Goal: Task Accomplishment & Management: Complete application form

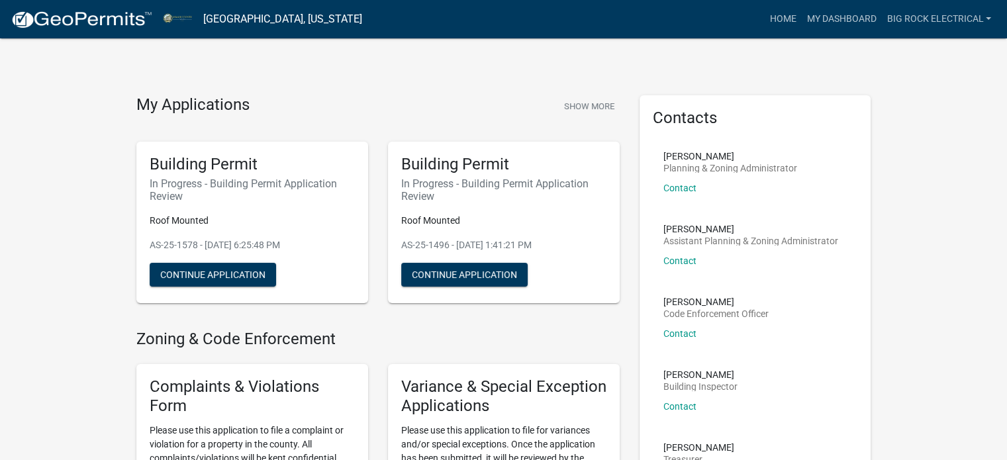
click at [89, 24] on img at bounding box center [82, 20] width 142 height 20
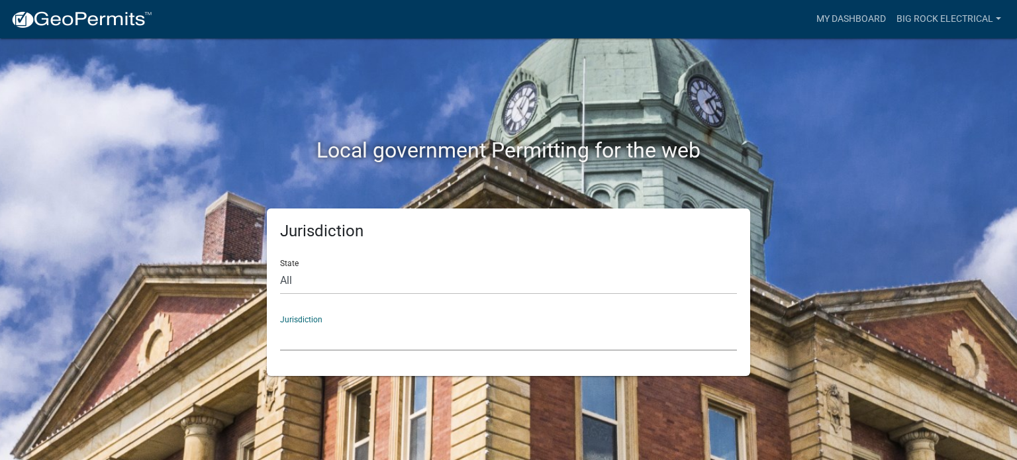
click at [442, 325] on select "[GEOGRAPHIC_DATA], [US_STATE] [GEOGRAPHIC_DATA], [US_STATE][PERSON_NAME][GEOGRA…" at bounding box center [508, 337] width 457 height 27
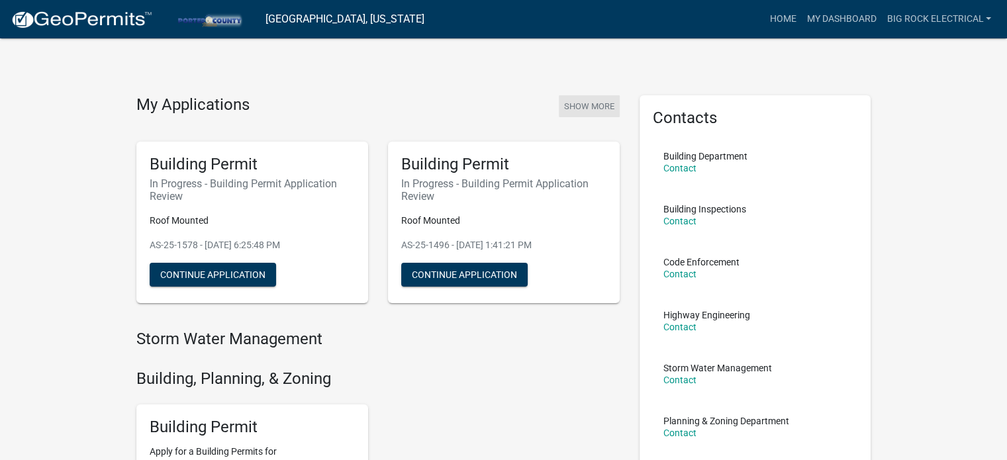
click at [580, 97] on button "Show More" at bounding box center [589, 106] width 61 height 22
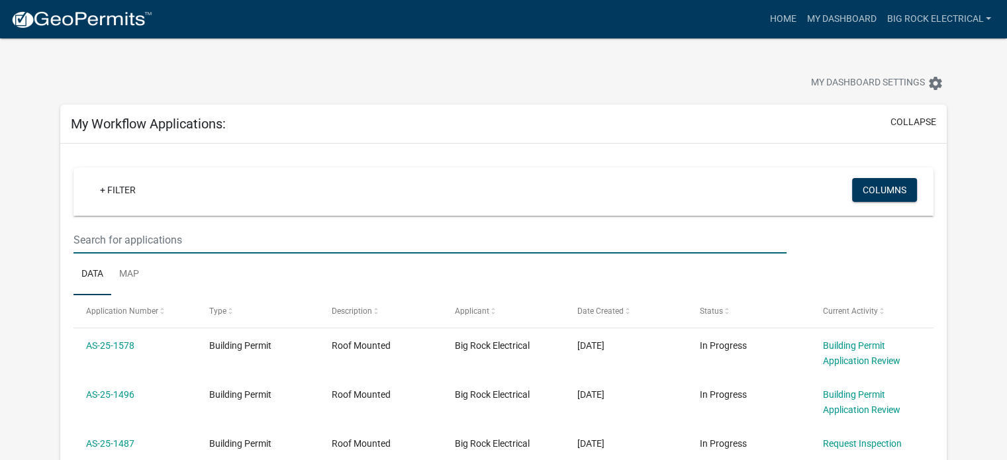
click at [278, 248] on input "text" at bounding box center [429, 239] width 713 height 27
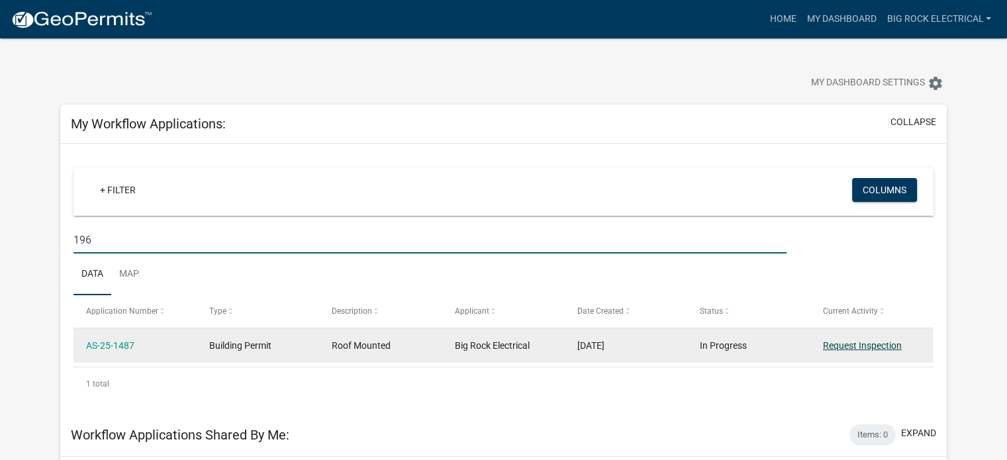
type input "196"
drag, startPoint x: 834, startPoint y: 342, endPoint x: 822, endPoint y: 342, distance: 12.6
click at [834, 342] on link "Request Inspection" at bounding box center [862, 345] width 79 height 11
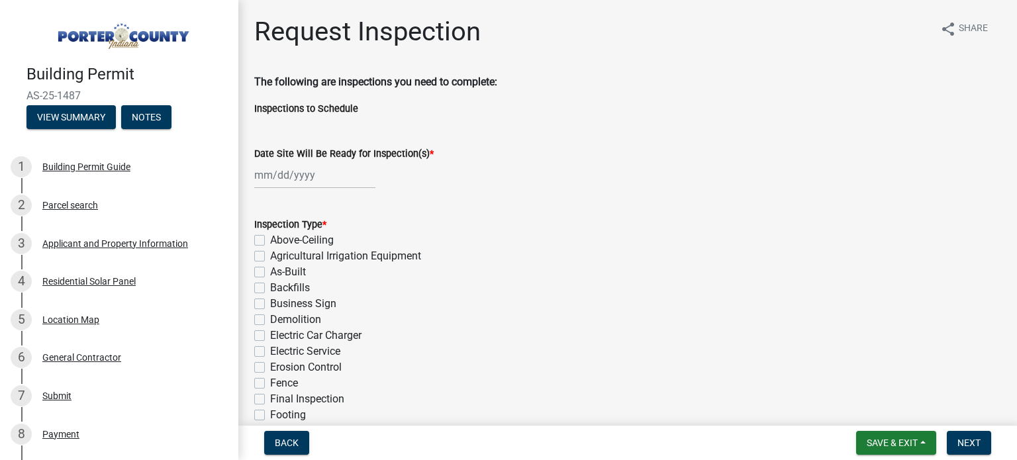
click at [301, 189] on wm-data-entity-input "Date Site Will Be Ready for Inspection(s) *" at bounding box center [627, 163] width 747 height 73
click at [299, 178] on div at bounding box center [314, 175] width 121 height 27
select select "9"
select select "2025"
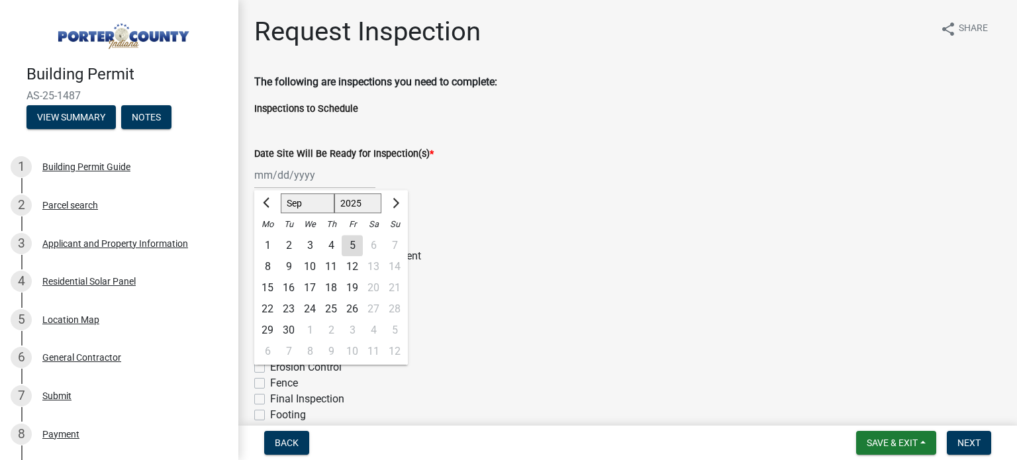
click at [281, 264] on div "9" at bounding box center [288, 266] width 21 height 21
type input "[DATE]"
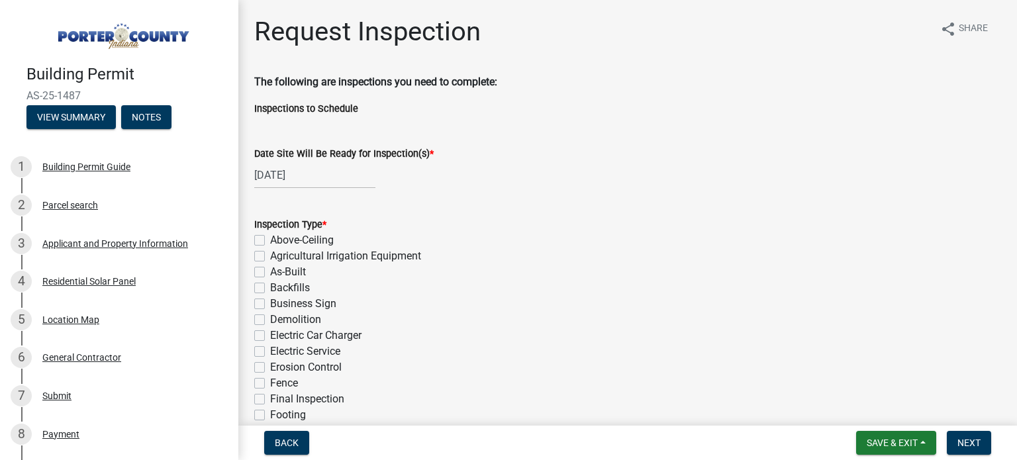
scroll to position [132, 0]
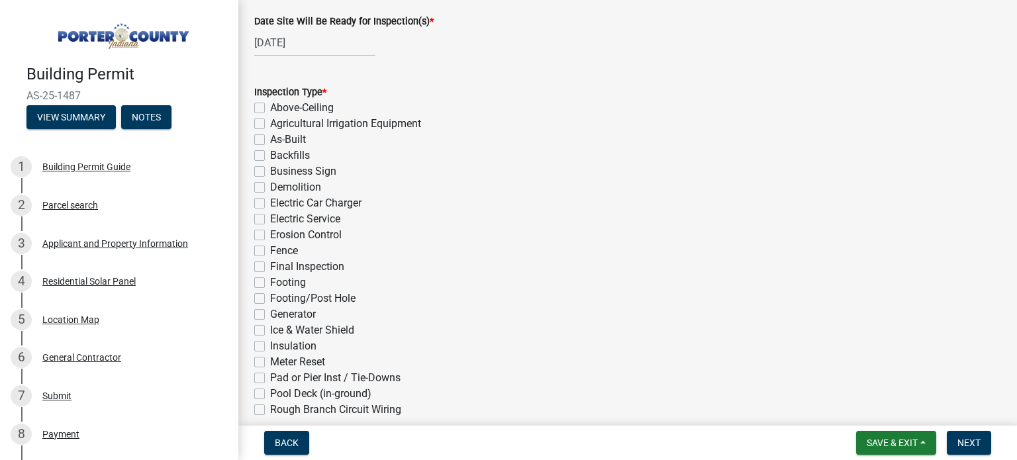
click at [287, 265] on label "Final Inspection" at bounding box center [307, 267] width 74 height 16
click at [279, 265] on input "Final Inspection" at bounding box center [274, 263] width 9 height 9
checkbox input "true"
checkbox input "false"
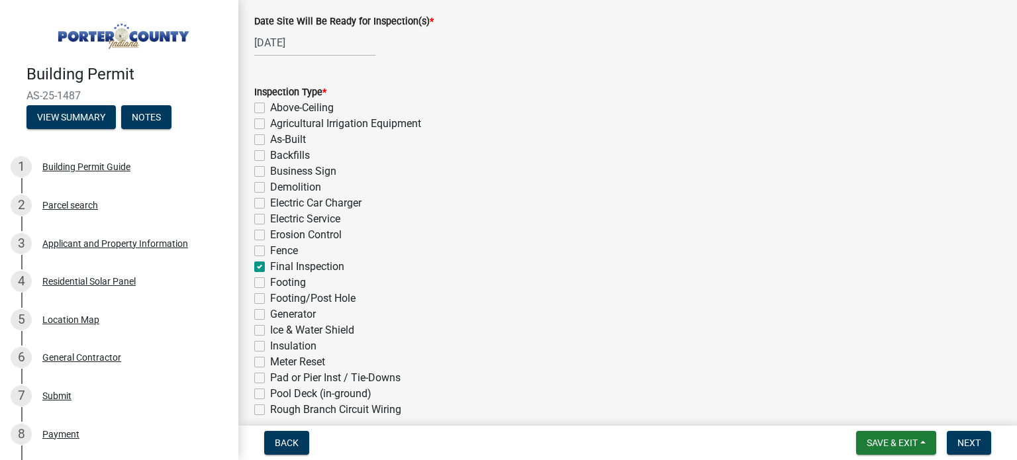
checkbox input "false"
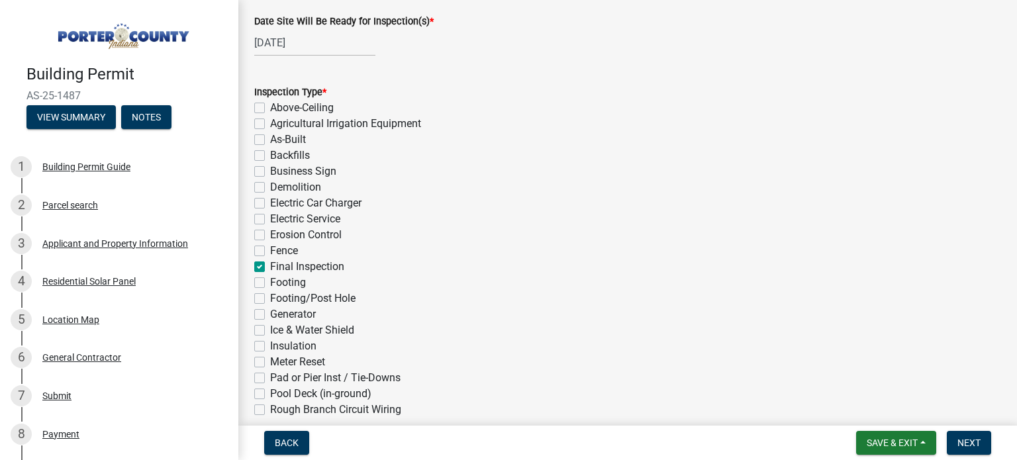
checkbox input "false"
checkbox input "true"
checkbox input "false"
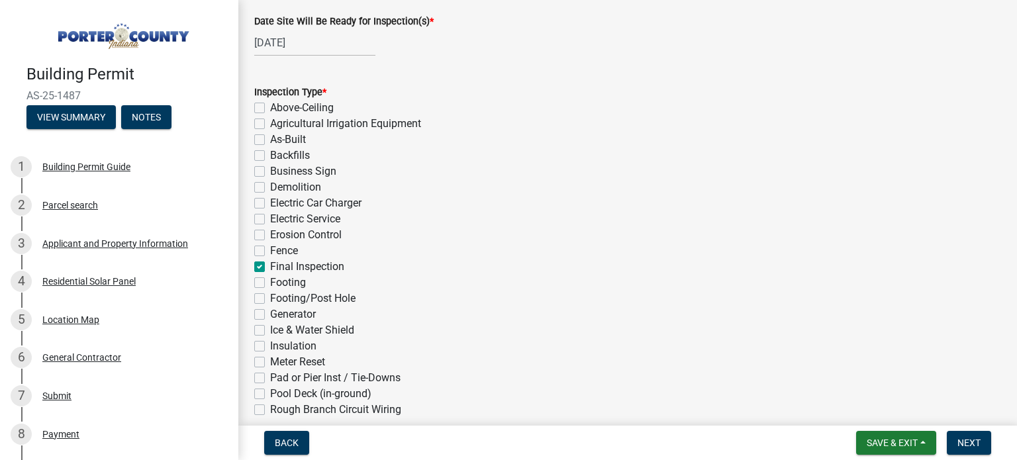
checkbox input "false"
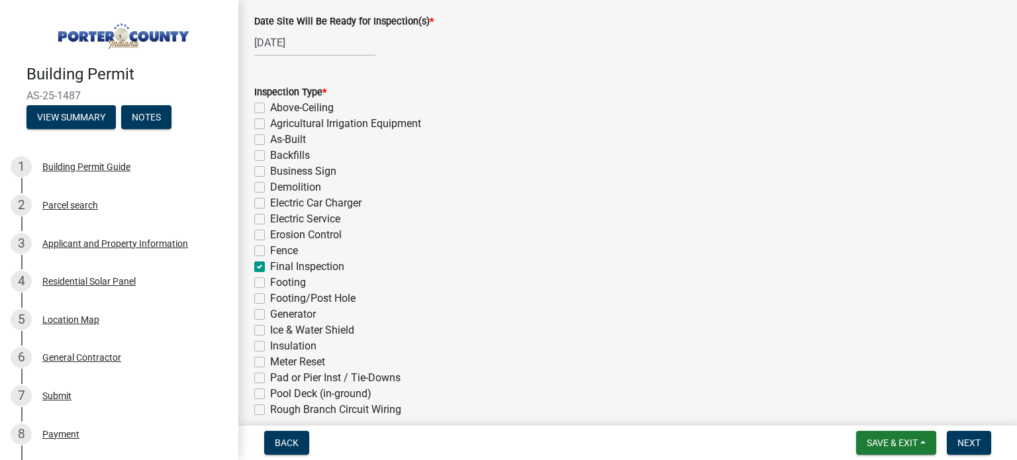
checkbox input "false"
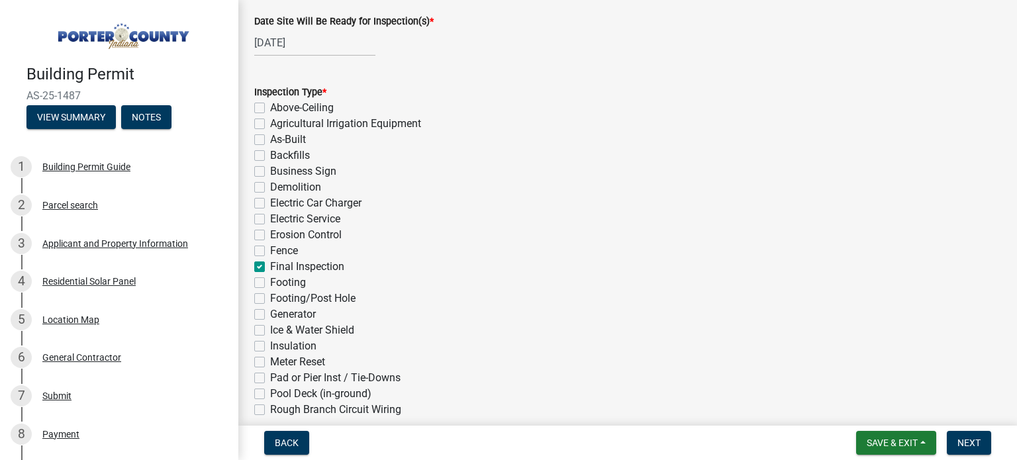
checkbox input "false"
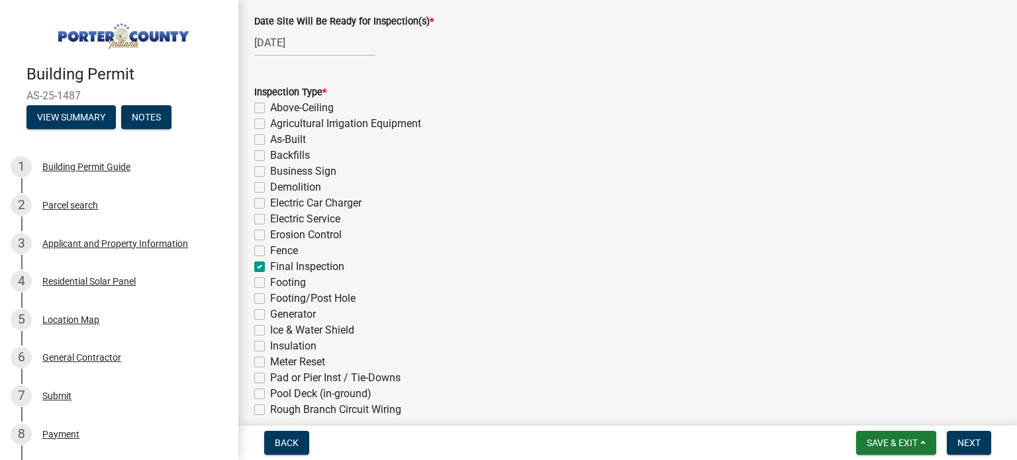
checkbox input "false"
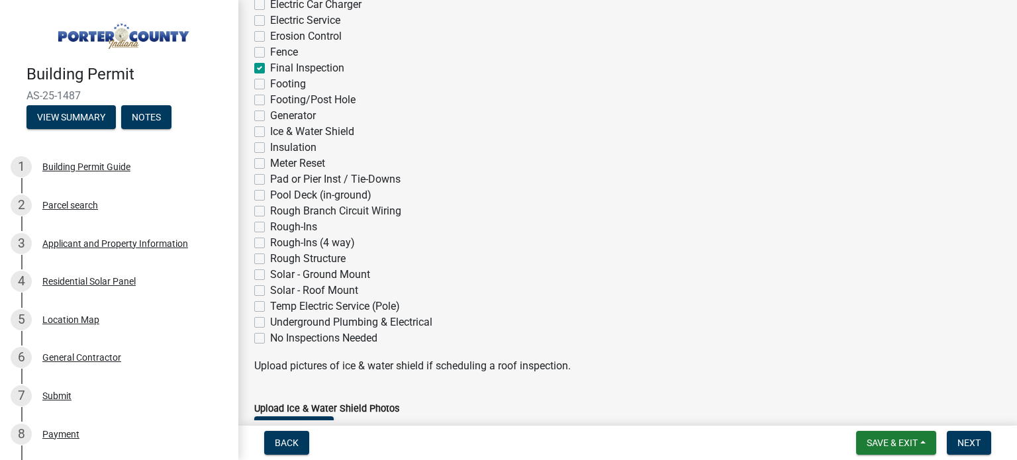
scroll to position [397, 0]
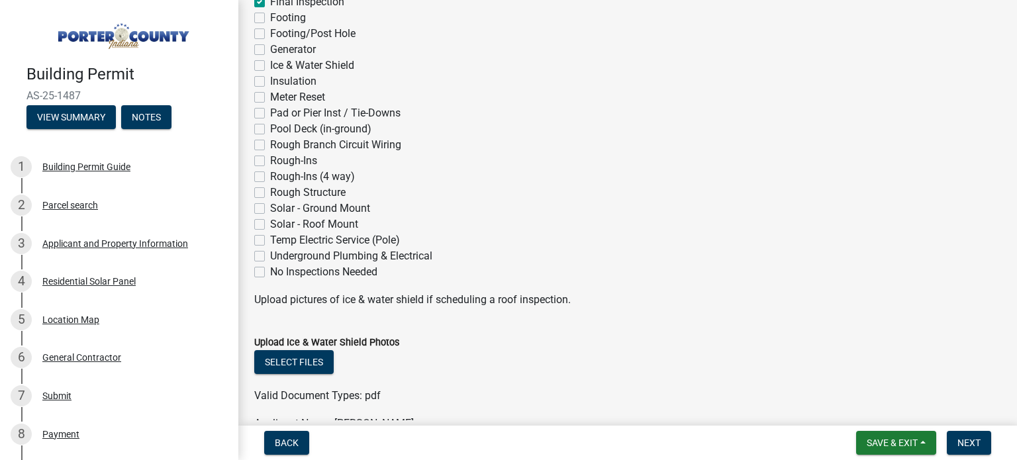
click at [294, 226] on label "Solar - Roof Mount" at bounding box center [314, 224] width 88 height 16
click at [279, 225] on input "Solar - Roof Mount" at bounding box center [274, 220] width 9 height 9
checkbox input "true"
checkbox input "false"
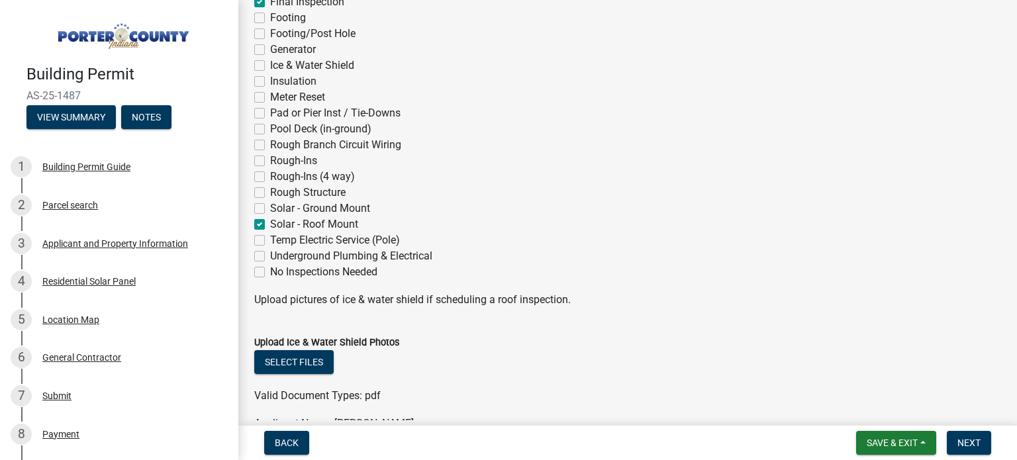
checkbox input "false"
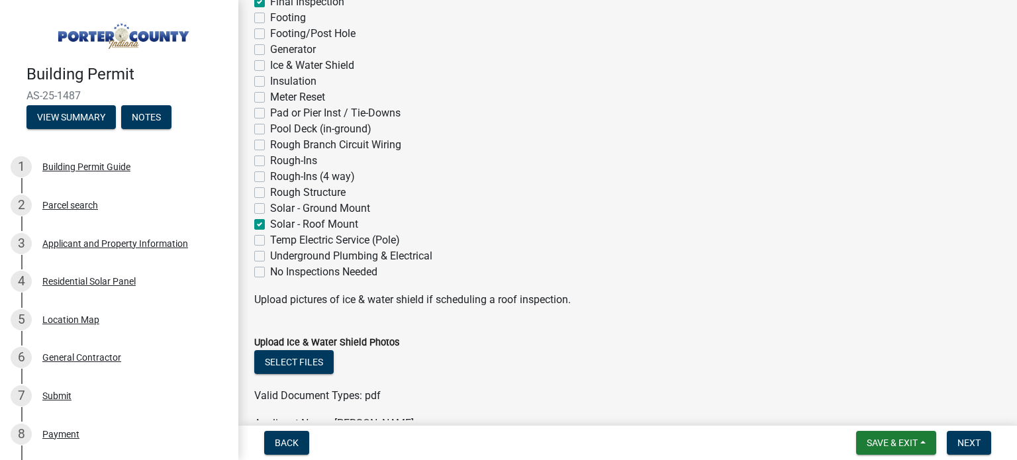
checkbox input "false"
checkbox input "true"
checkbox input "false"
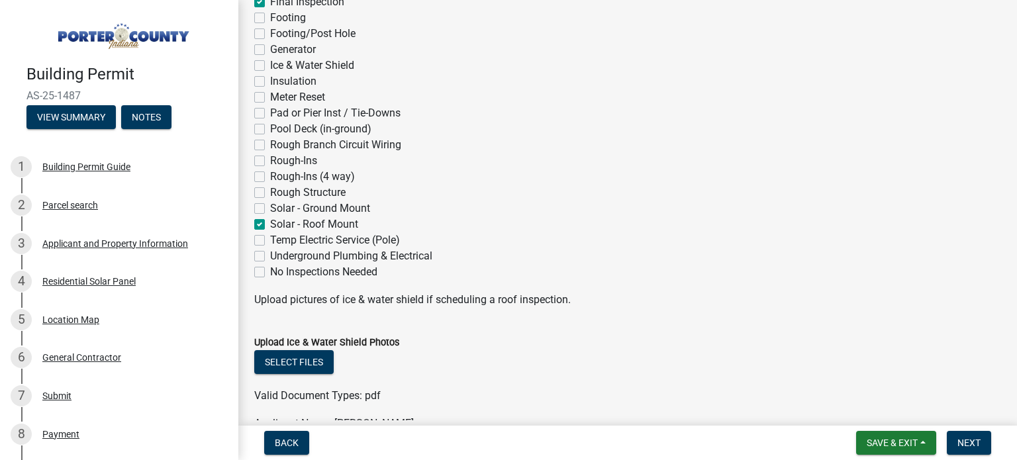
checkbox input "false"
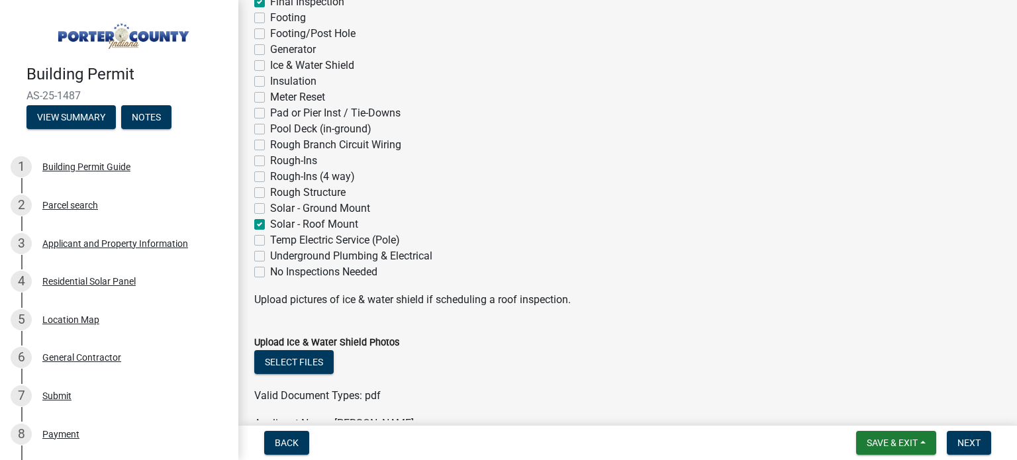
checkbox input "false"
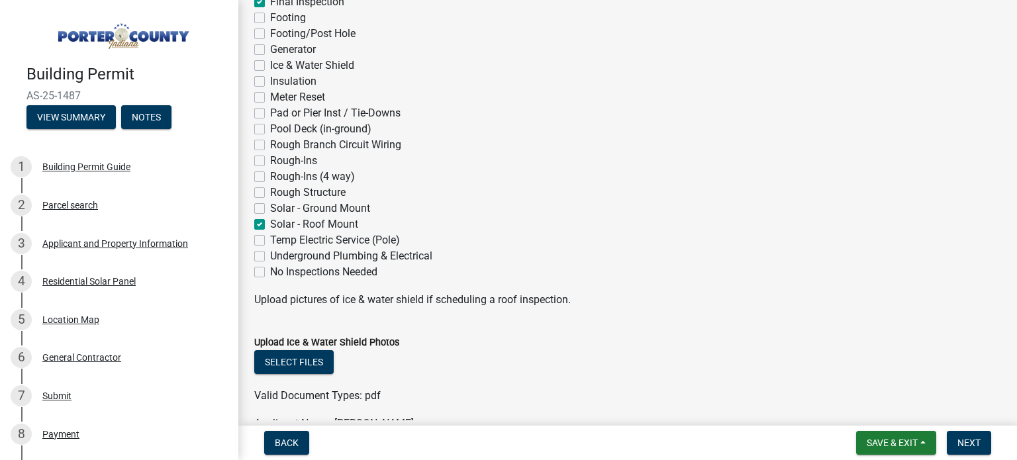
checkbox input "false"
checkbox input "true"
checkbox input "false"
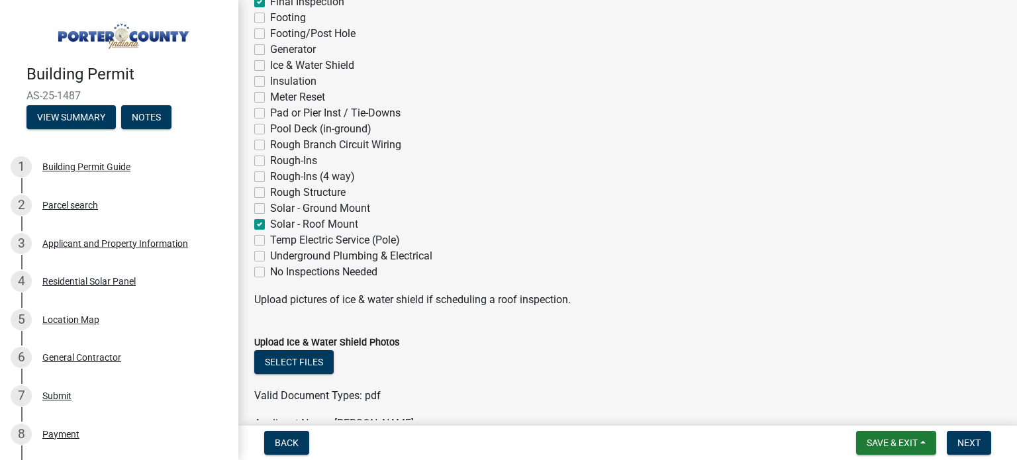
checkbox input "false"
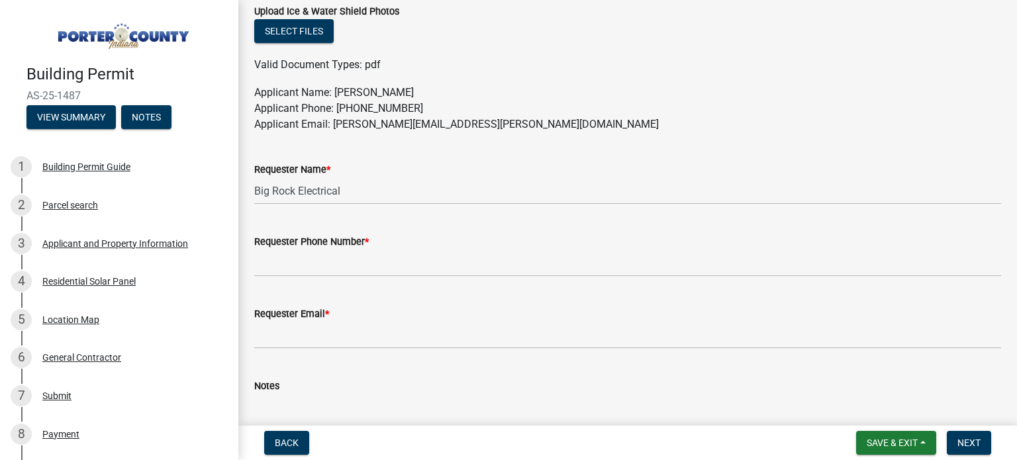
scroll to position [794, 0]
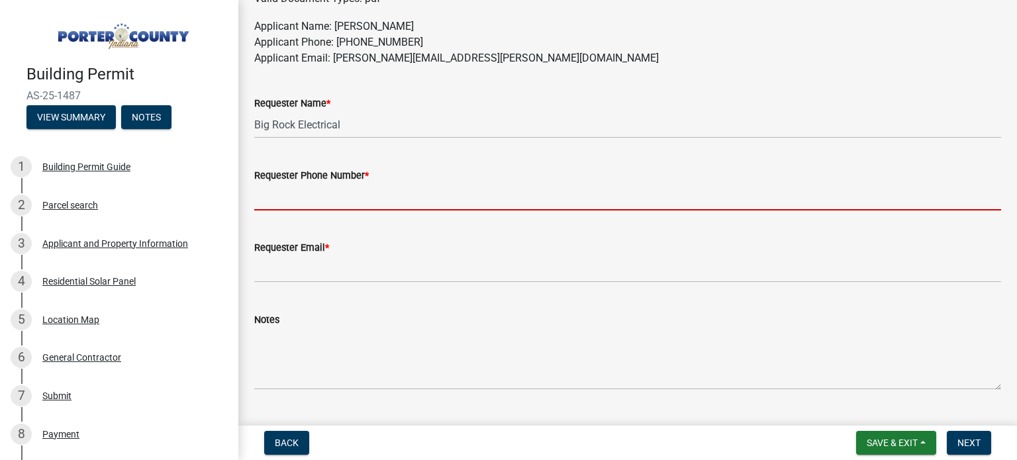
click at [340, 203] on input "Requester Phone Number *" at bounding box center [627, 196] width 747 height 27
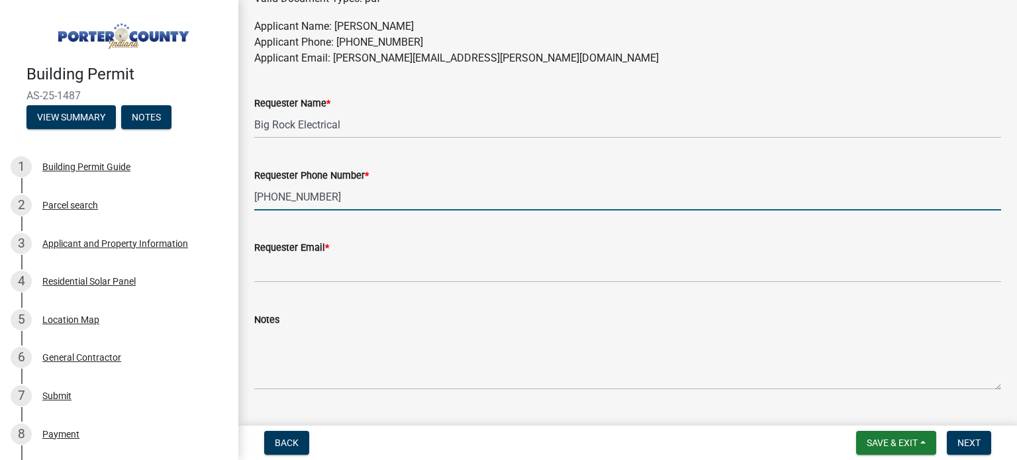
type input "[PHONE_NUMBER]"
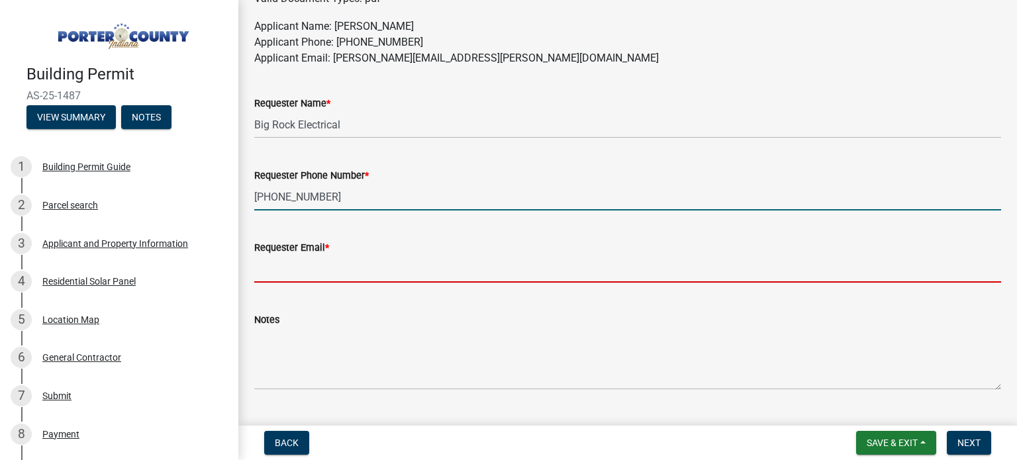
click at [329, 269] on input "Requester Email *" at bounding box center [627, 269] width 747 height 27
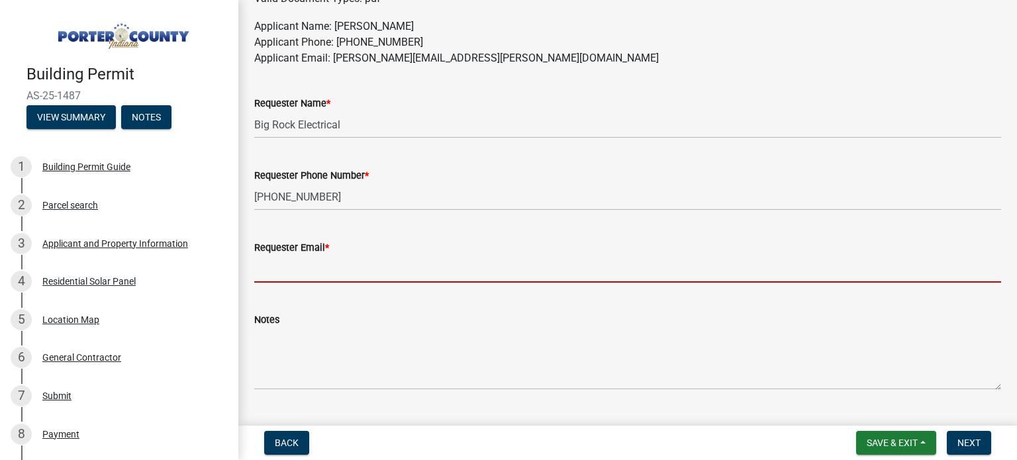
type input "l"
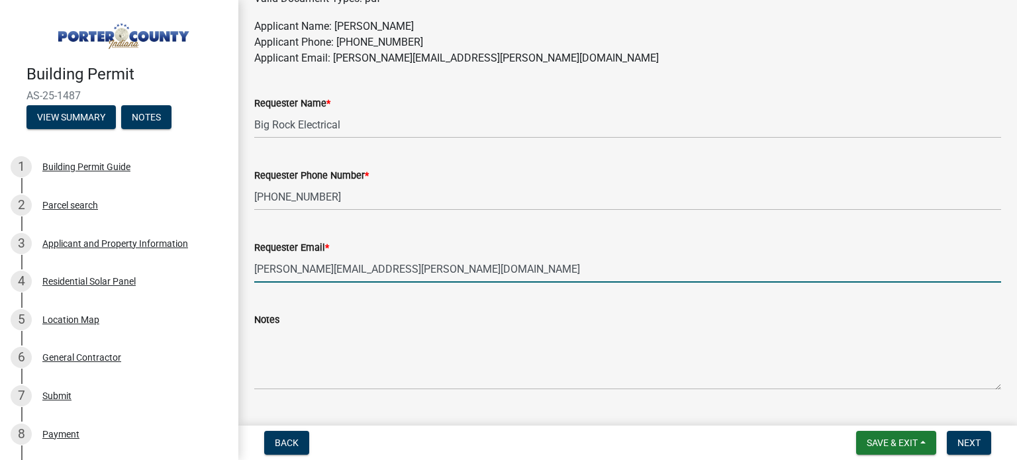
scroll to position [826, 0]
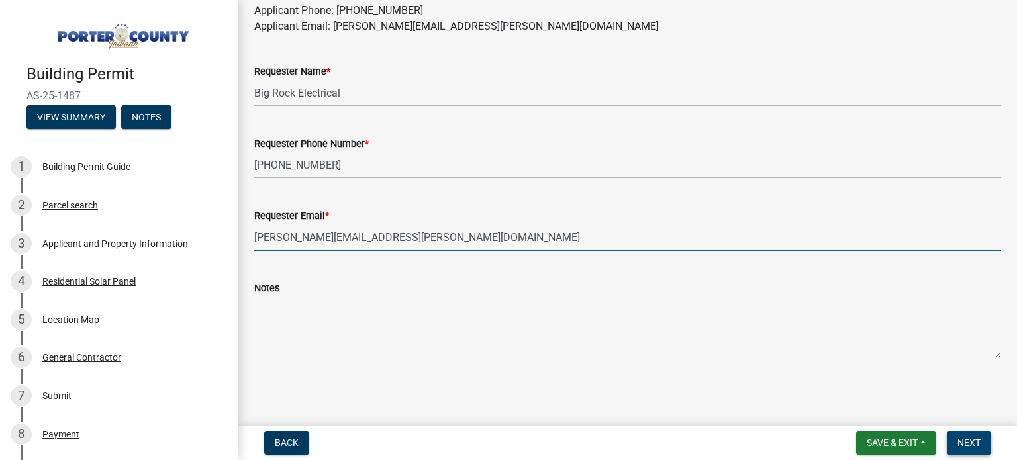
type input "[PERSON_NAME][EMAIL_ADDRESS][PERSON_NAME][DOMAIN_NAME]"
click at [971, 441] on span "Next" at bounding box center [968, 443] width 23 height 11
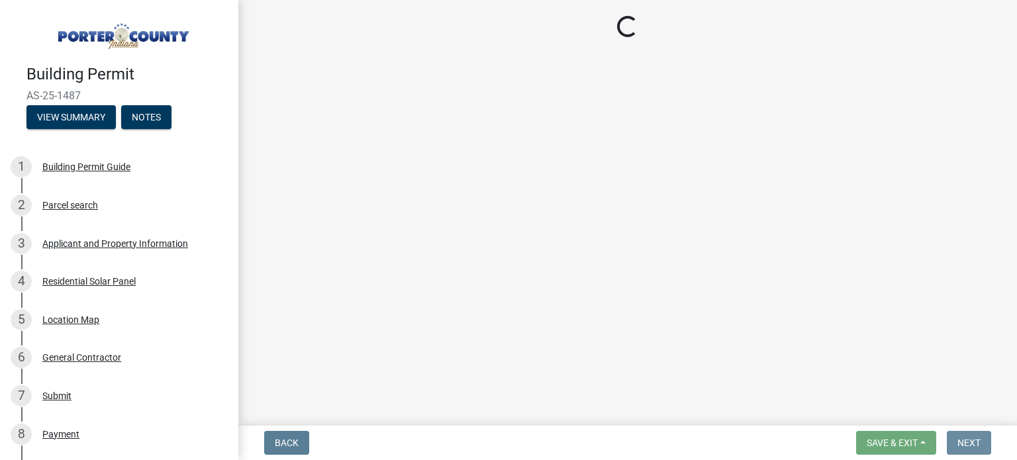
scroll to position [0, 0]
